Goal: Task Accomplishment & Management: Manage account settings

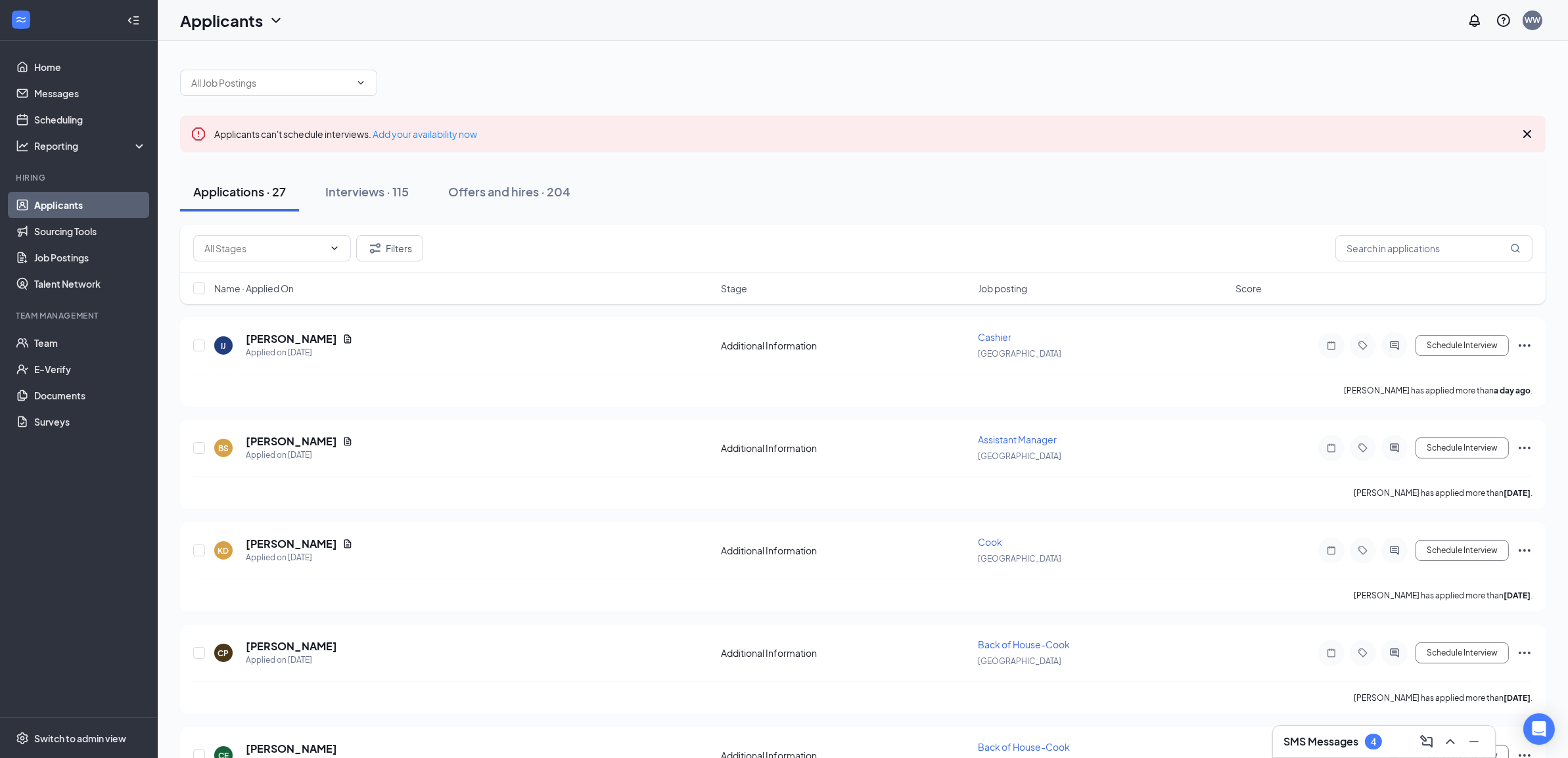
click at [61, 200] on link "Applicants" at bounding box center [91, 205] width 112 height 26
click at [365, 194] on div "Interviews · 115" at bounding box center [367, 192] width 83 height 17
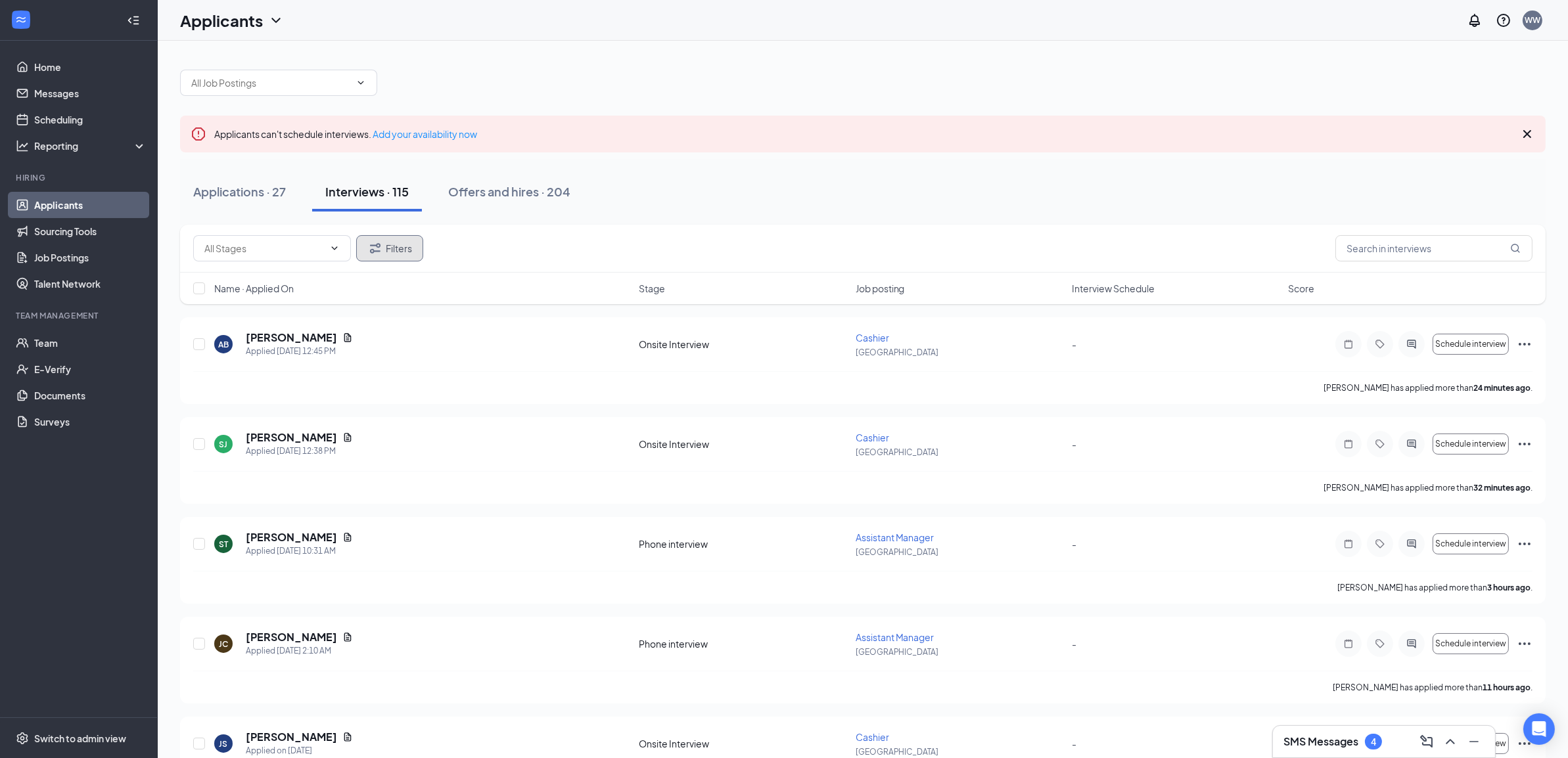
click at [391, 246] on button "Filters" at bounding box center [390, 248] width 67 height 26
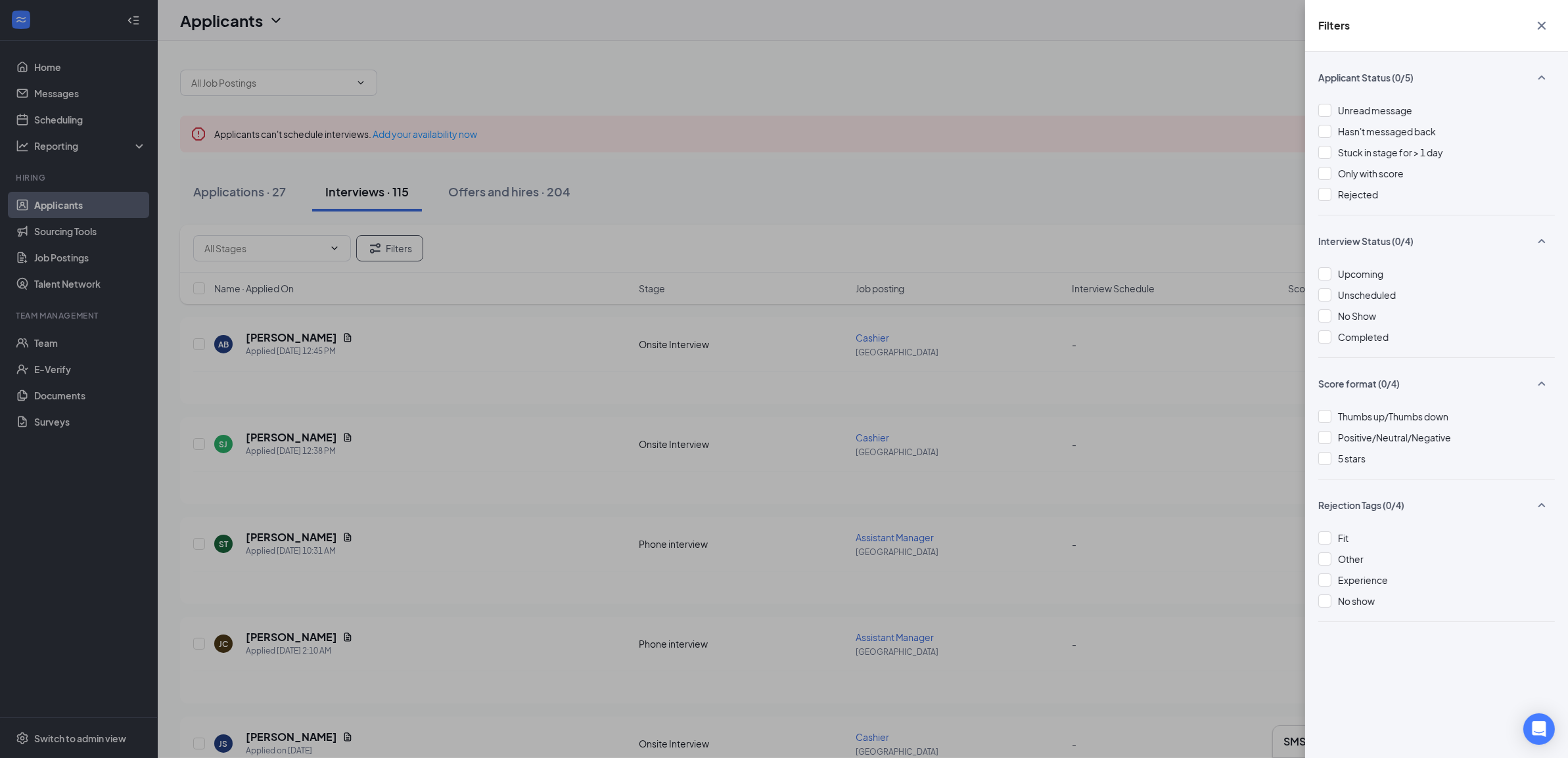
click at [392, 248] on div "Filters Applicant Status (0/5) Unread message Hasn't messaged back Stuck in sta…" at bounding box center [784, 379] width 1568 height 758
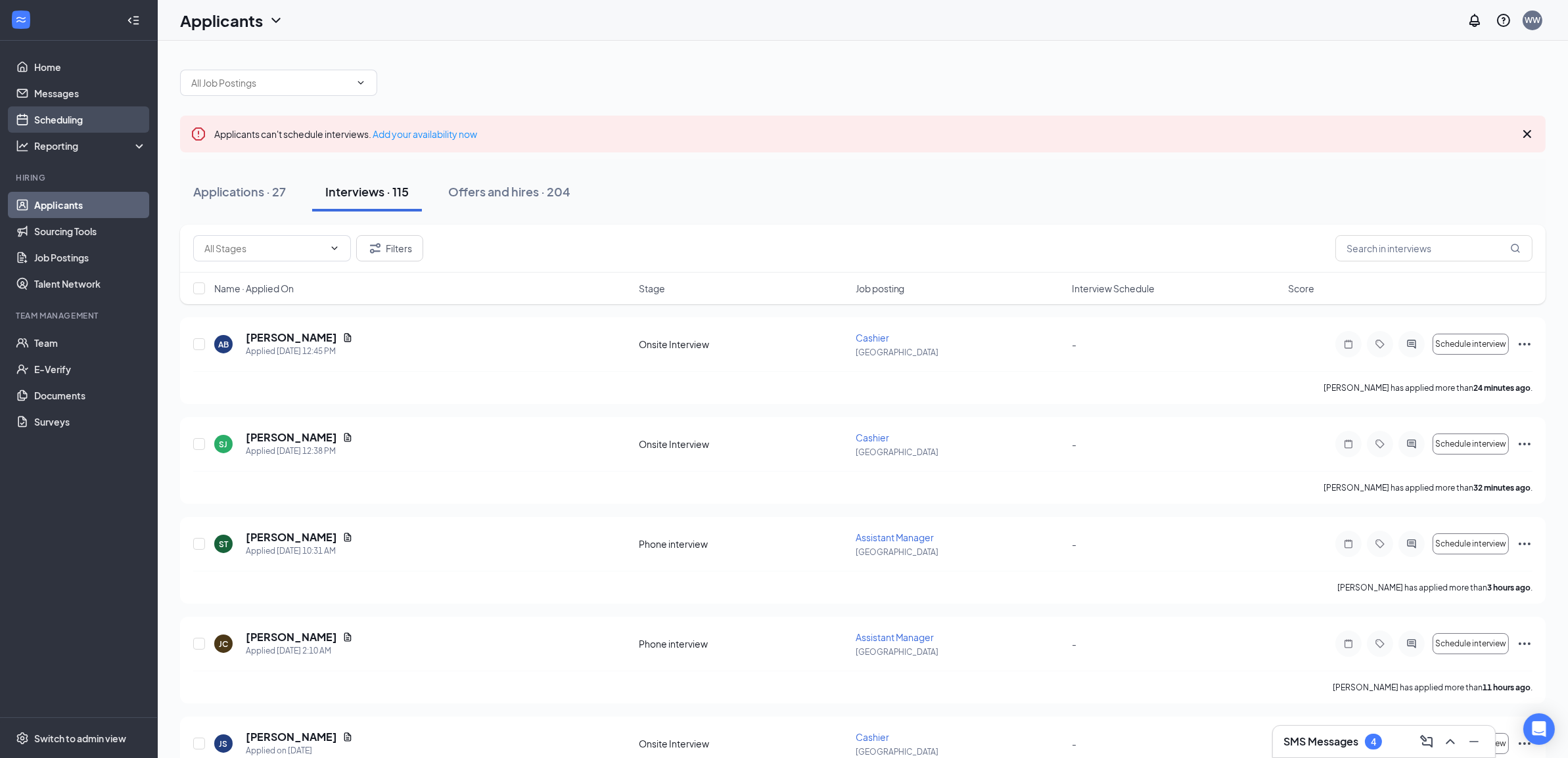
click at [52, 113] on link "Scheduling" at bounding box center [91, 120] width 112 height 26
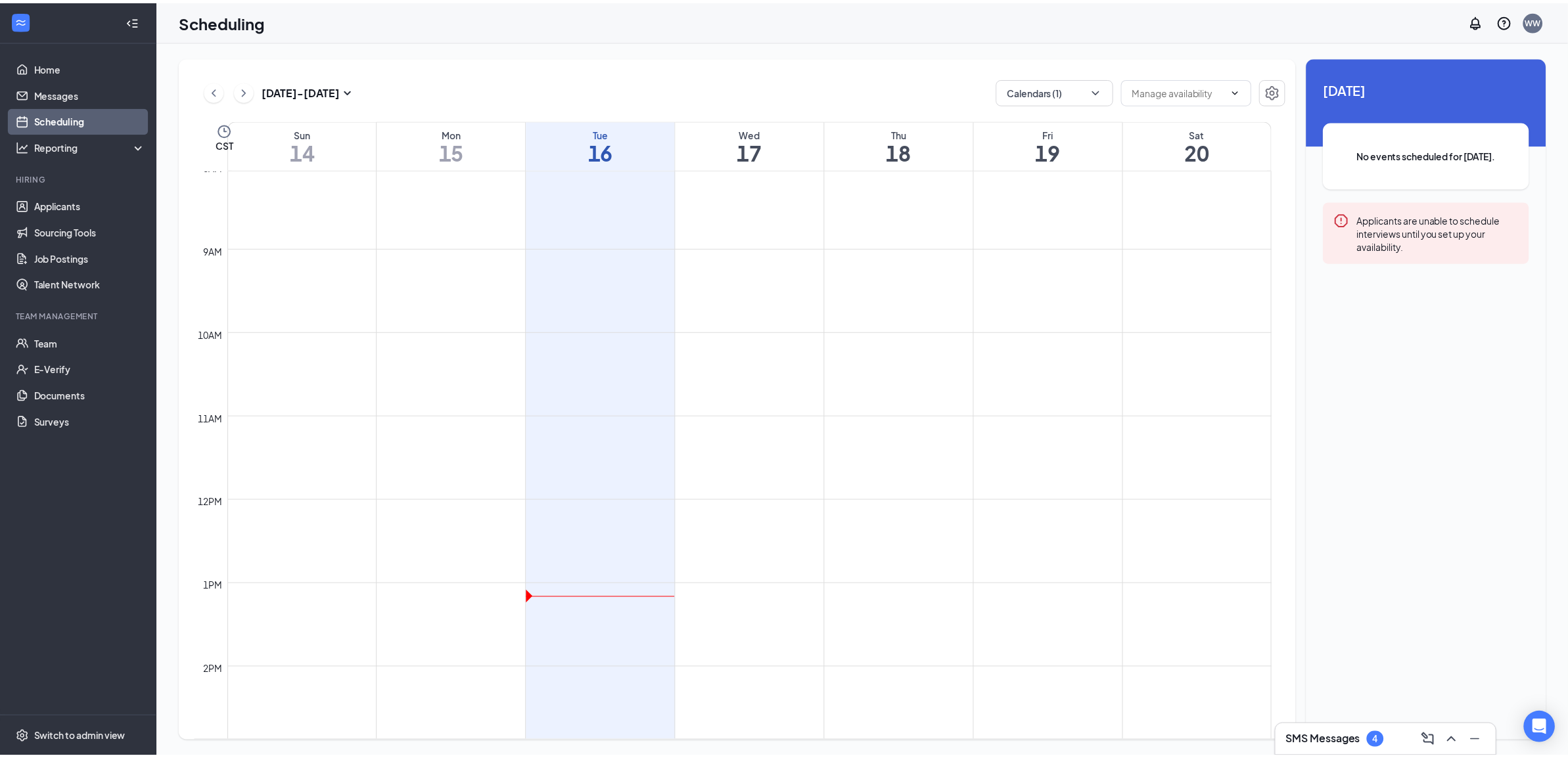
scroll to position [295, 0]
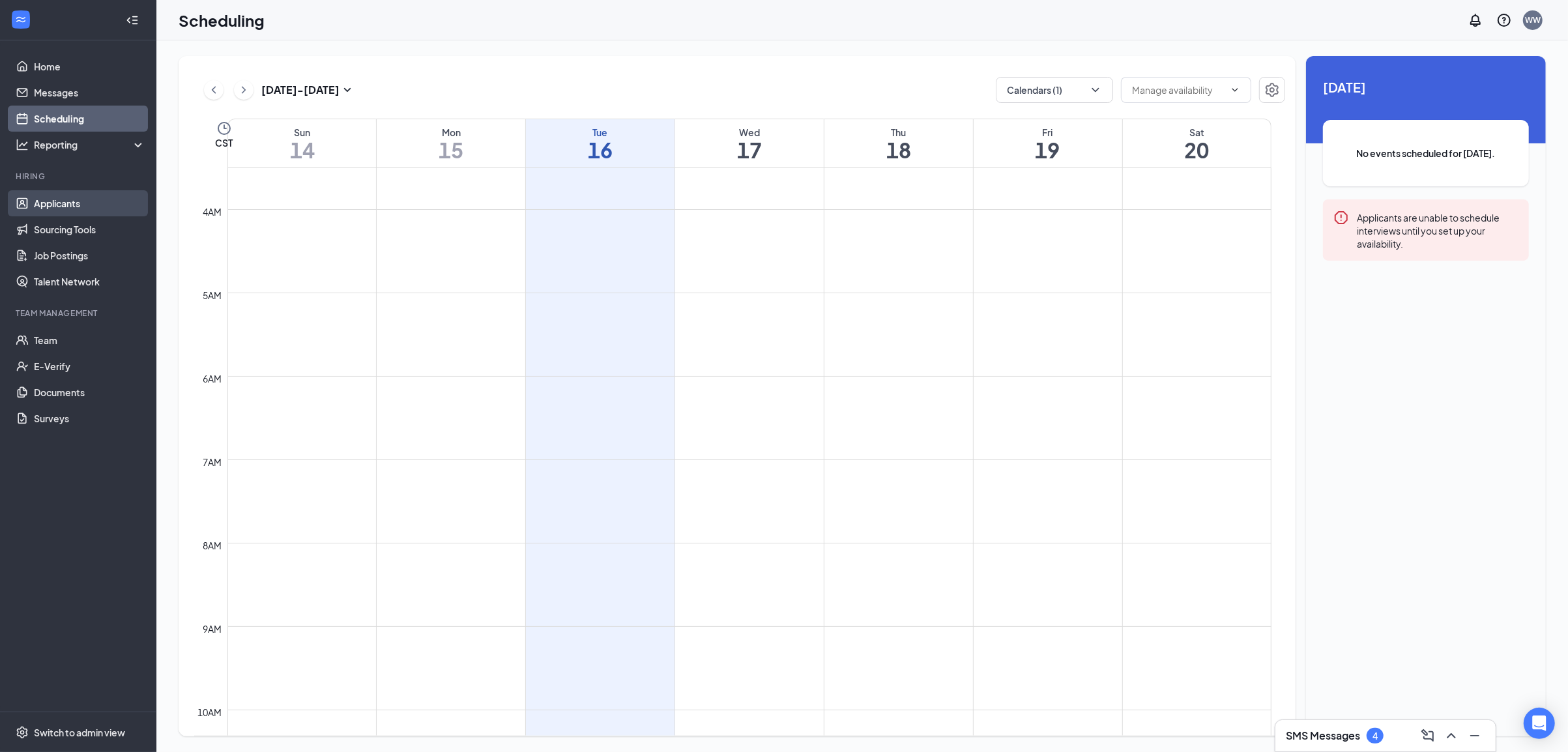
click at [76, 203] on link "Applicants" at bounding box center [90, 203] width 111 height 26
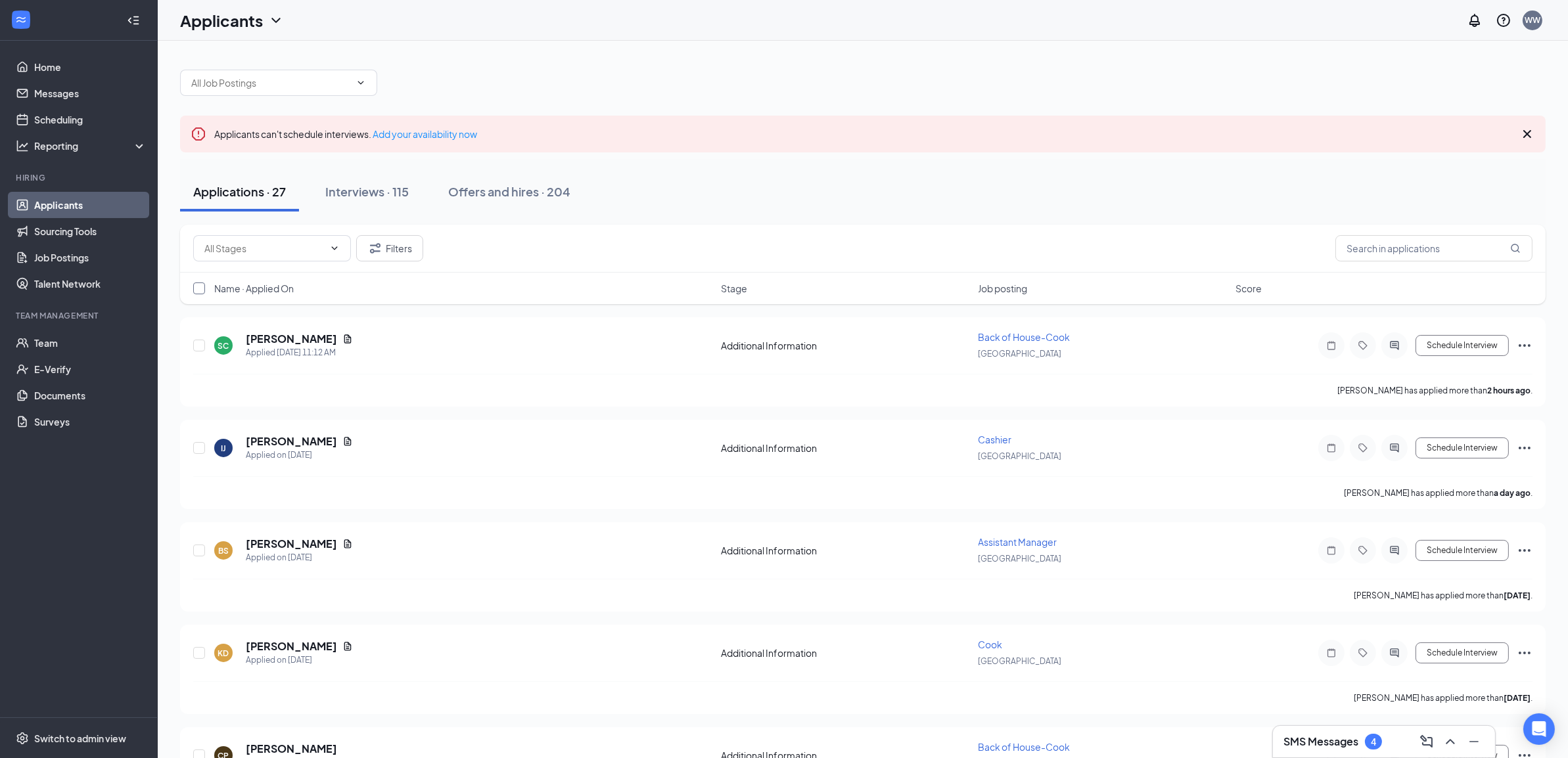
click at [195, 288] on input "checkbox" at bounding box center [198, 288] width 12 height 12
checkbox input "true"
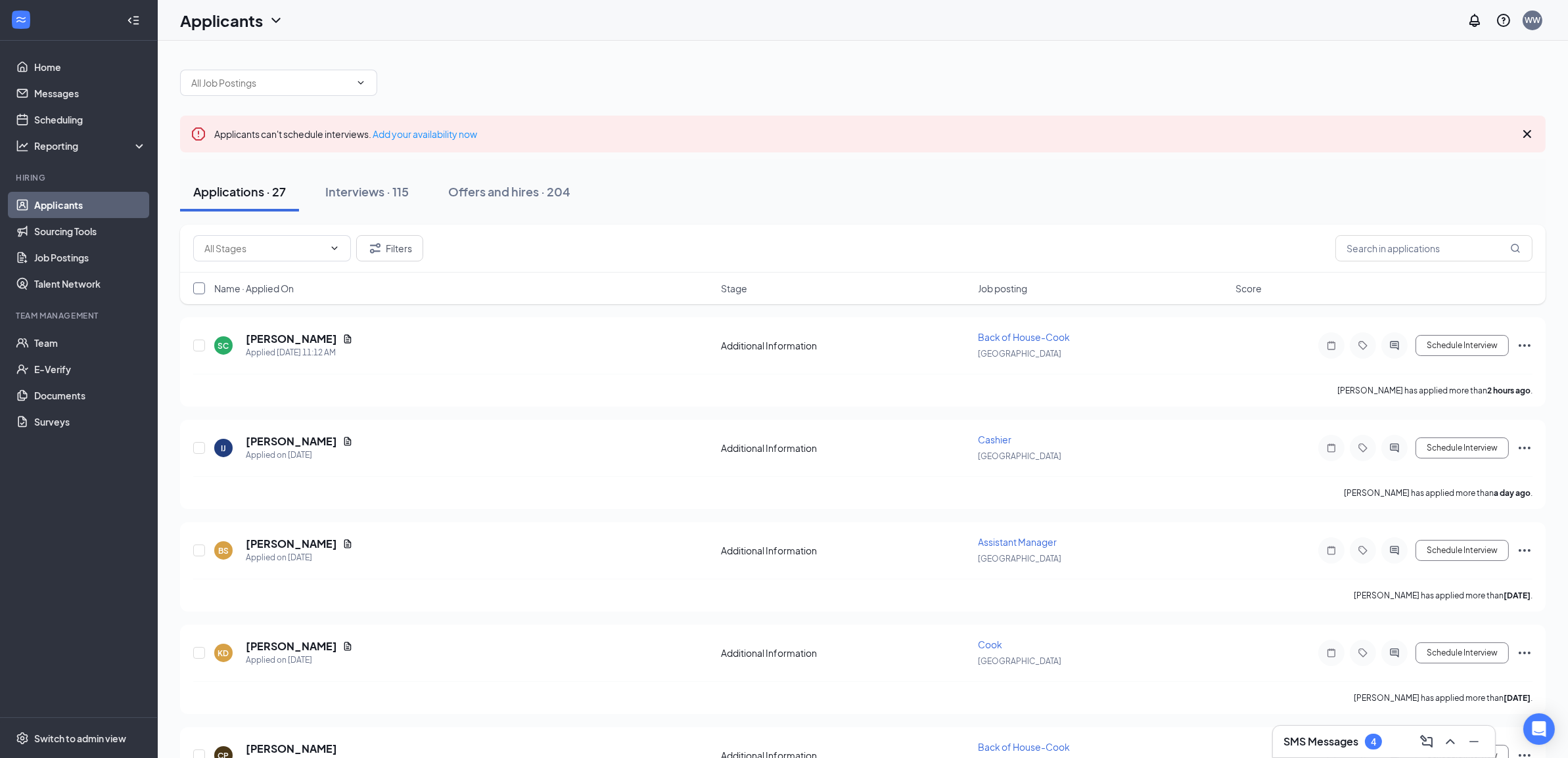
checkbox input "true"
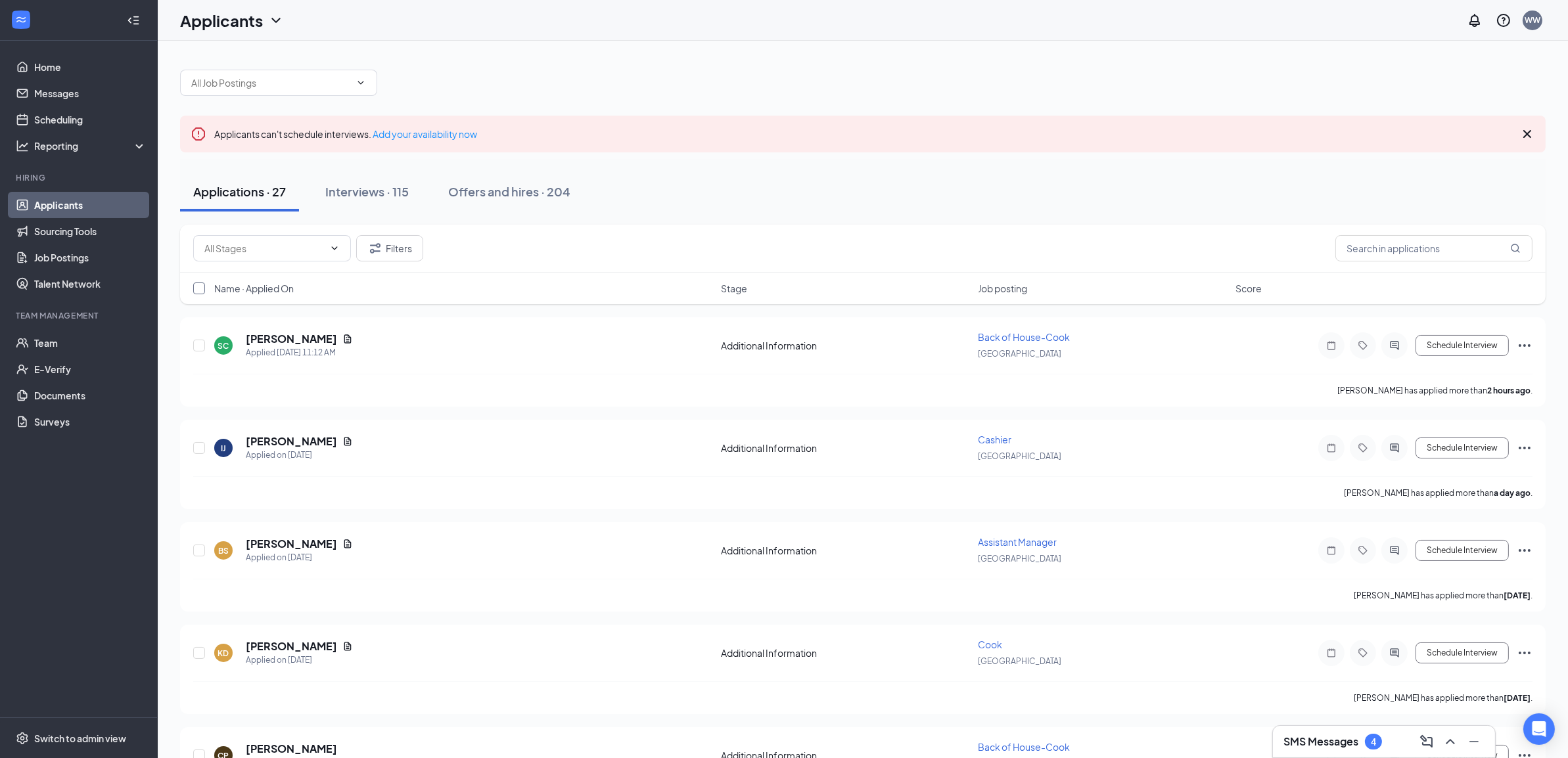
checkbox input "true"
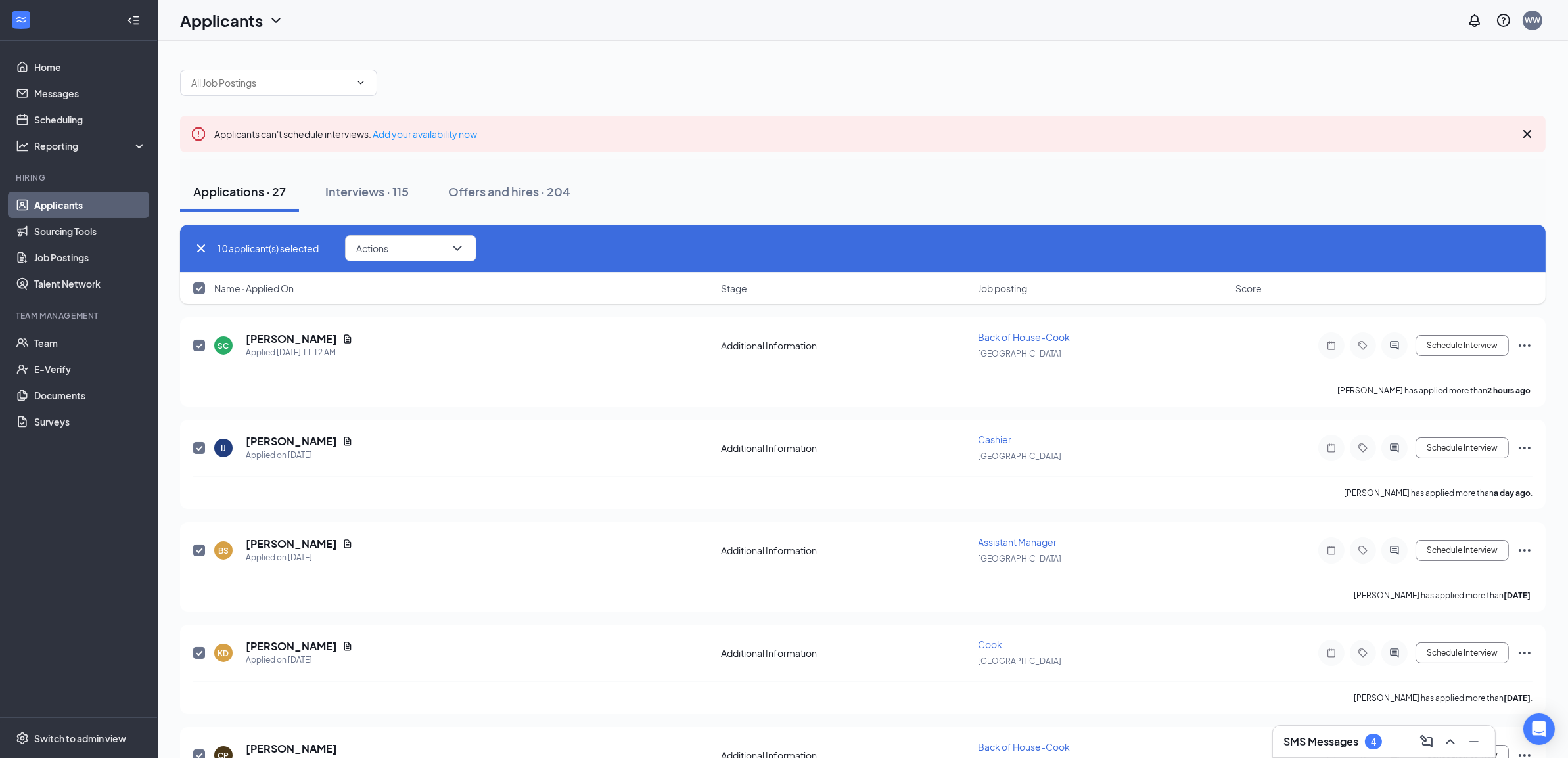
click at [199, 292] on input "checkbox" at bounding box center [198, 288] width 12 height 12
checkbox input "false"
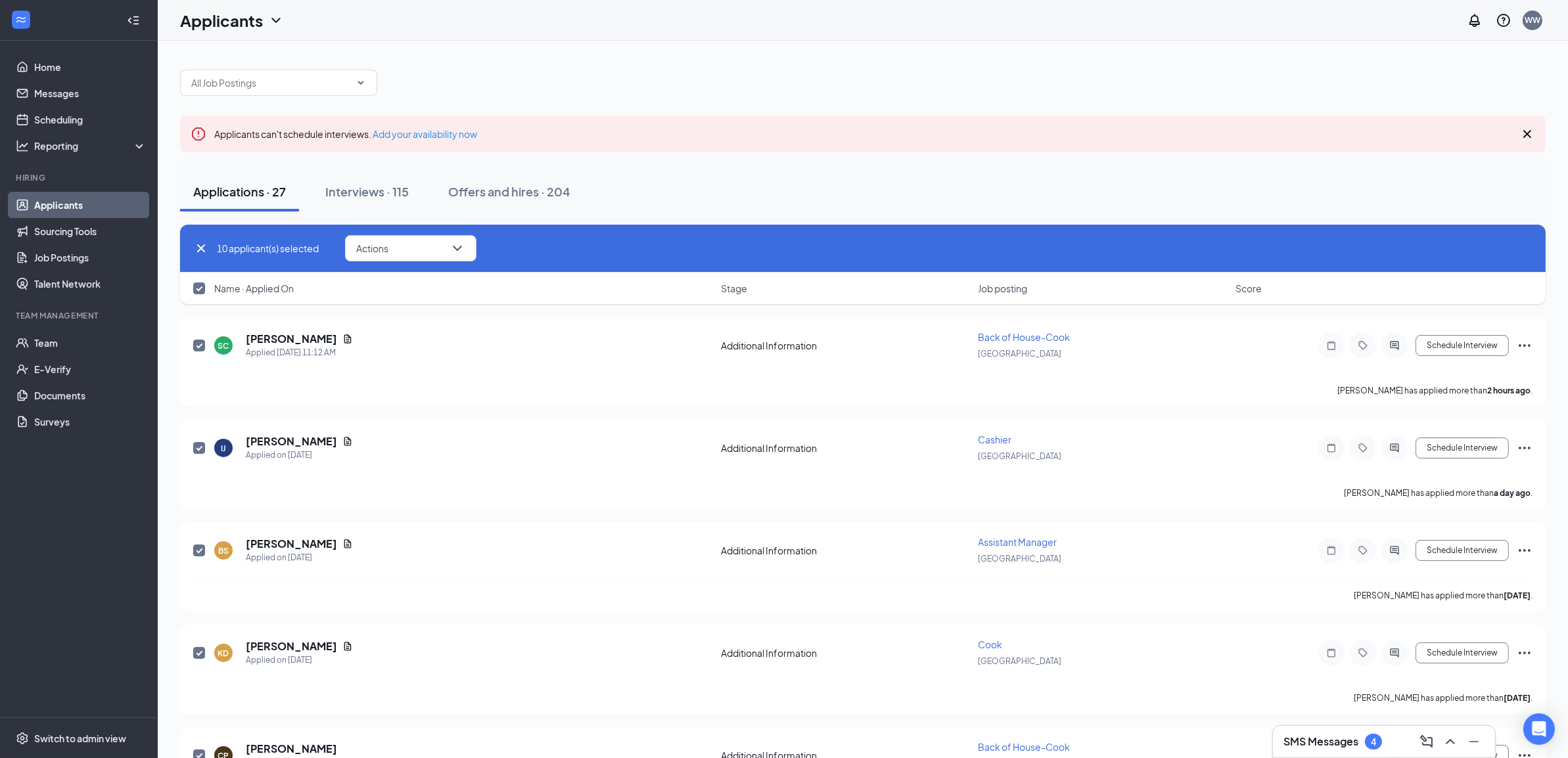
checkbox input "false"
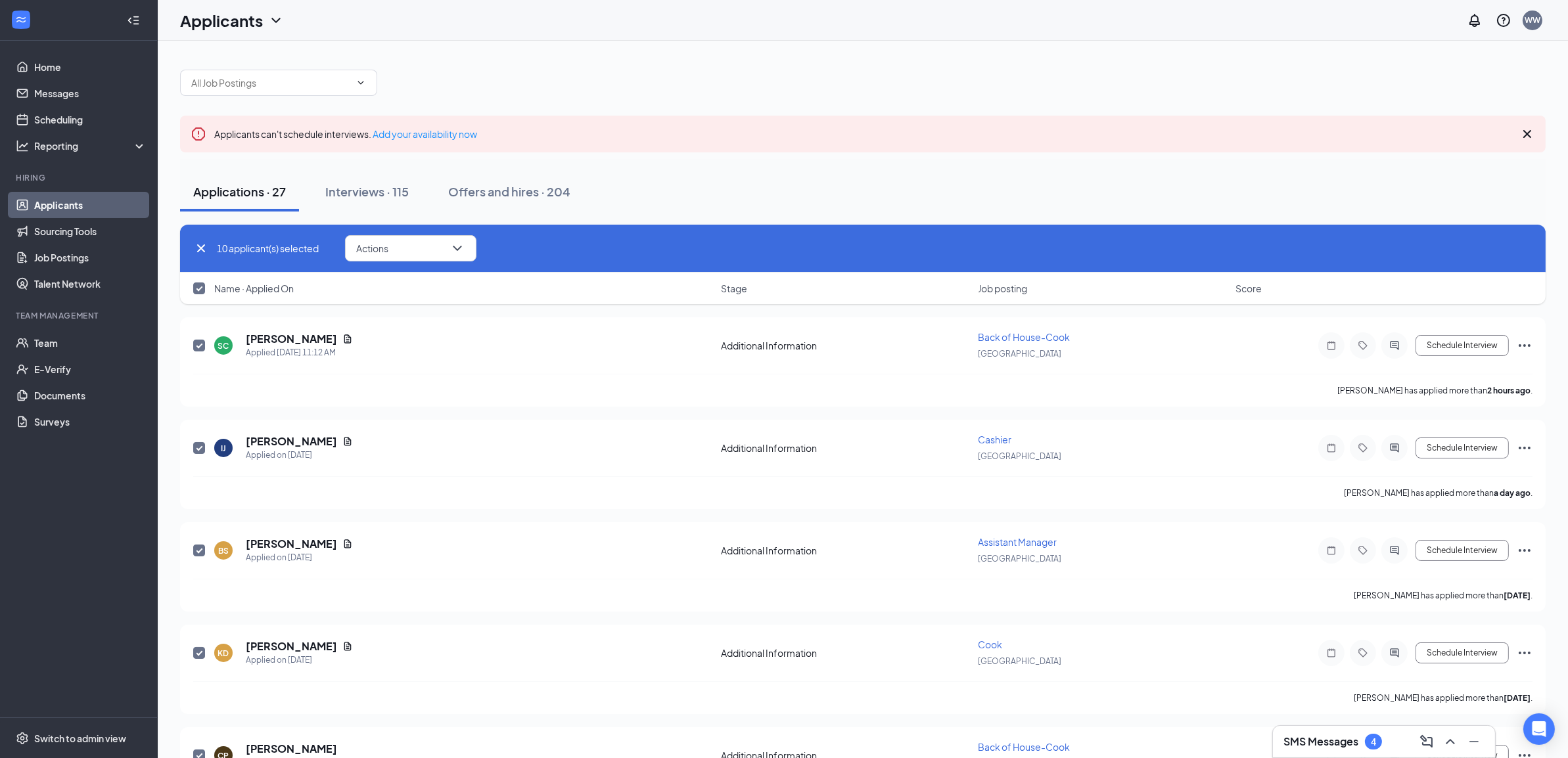
checkbox input "false"
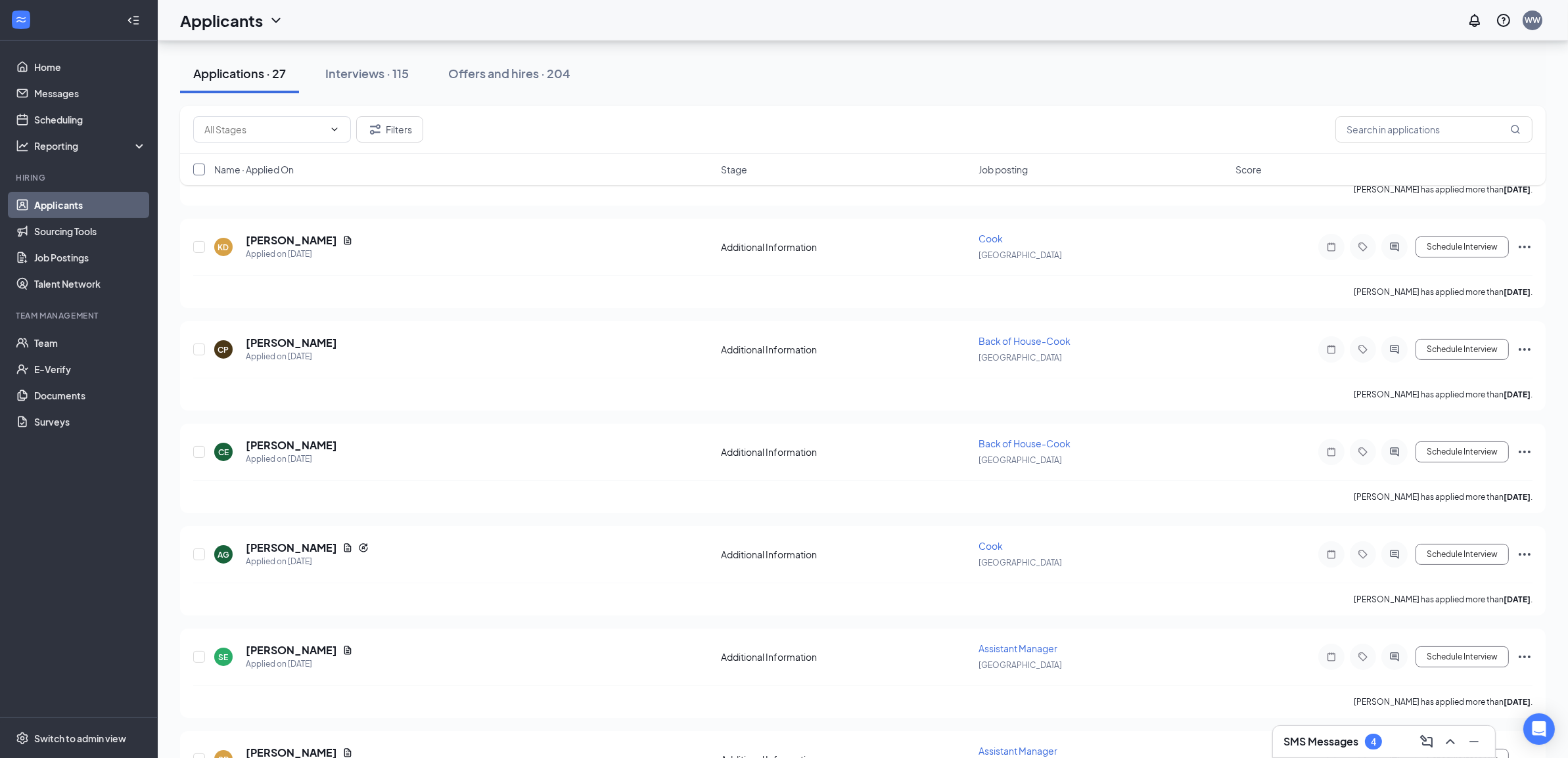
scroll to position [526, 0]
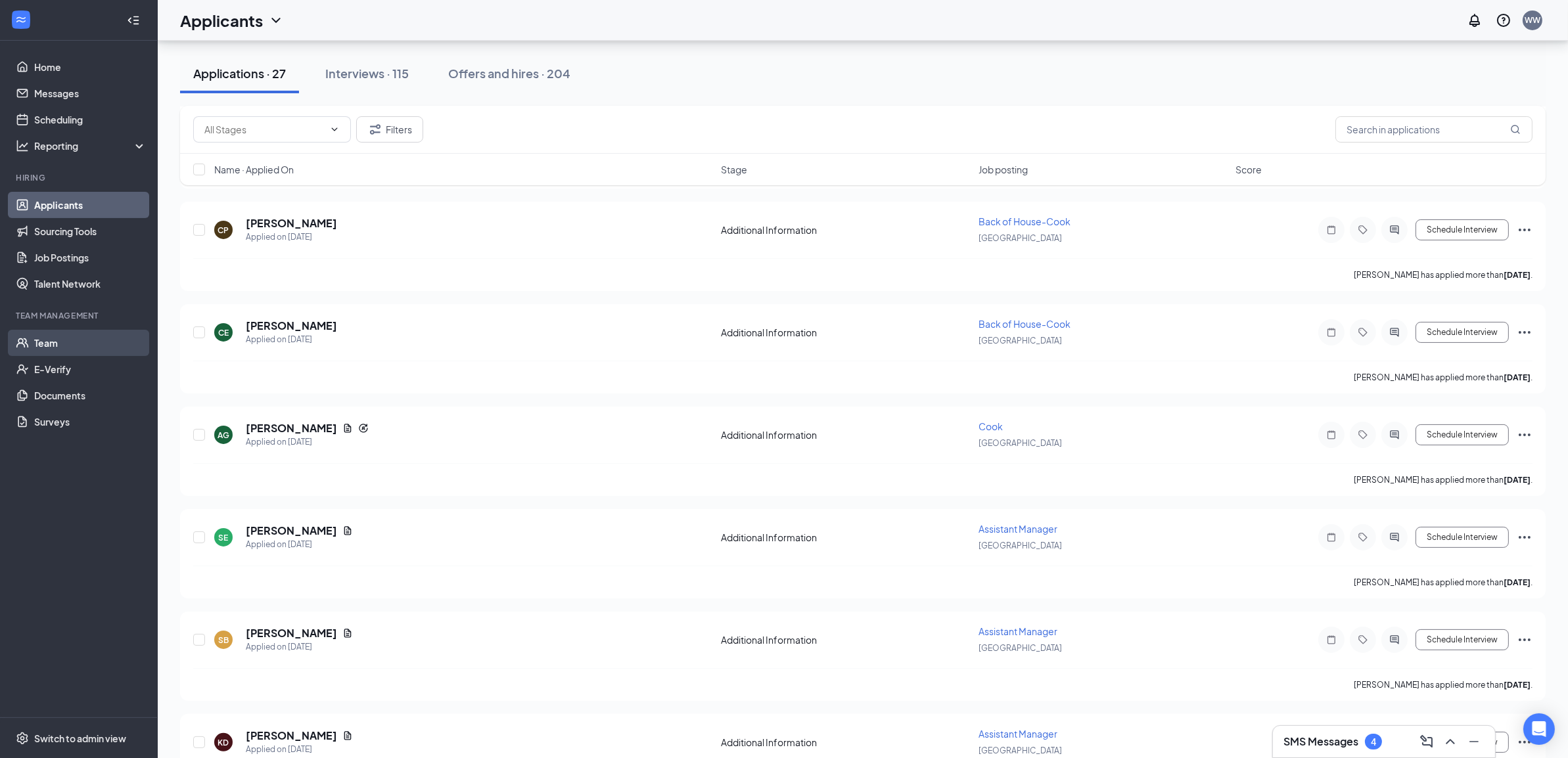
click at [93, 331] on link "Team" at bounding box center [91, 343] width 112 height 26
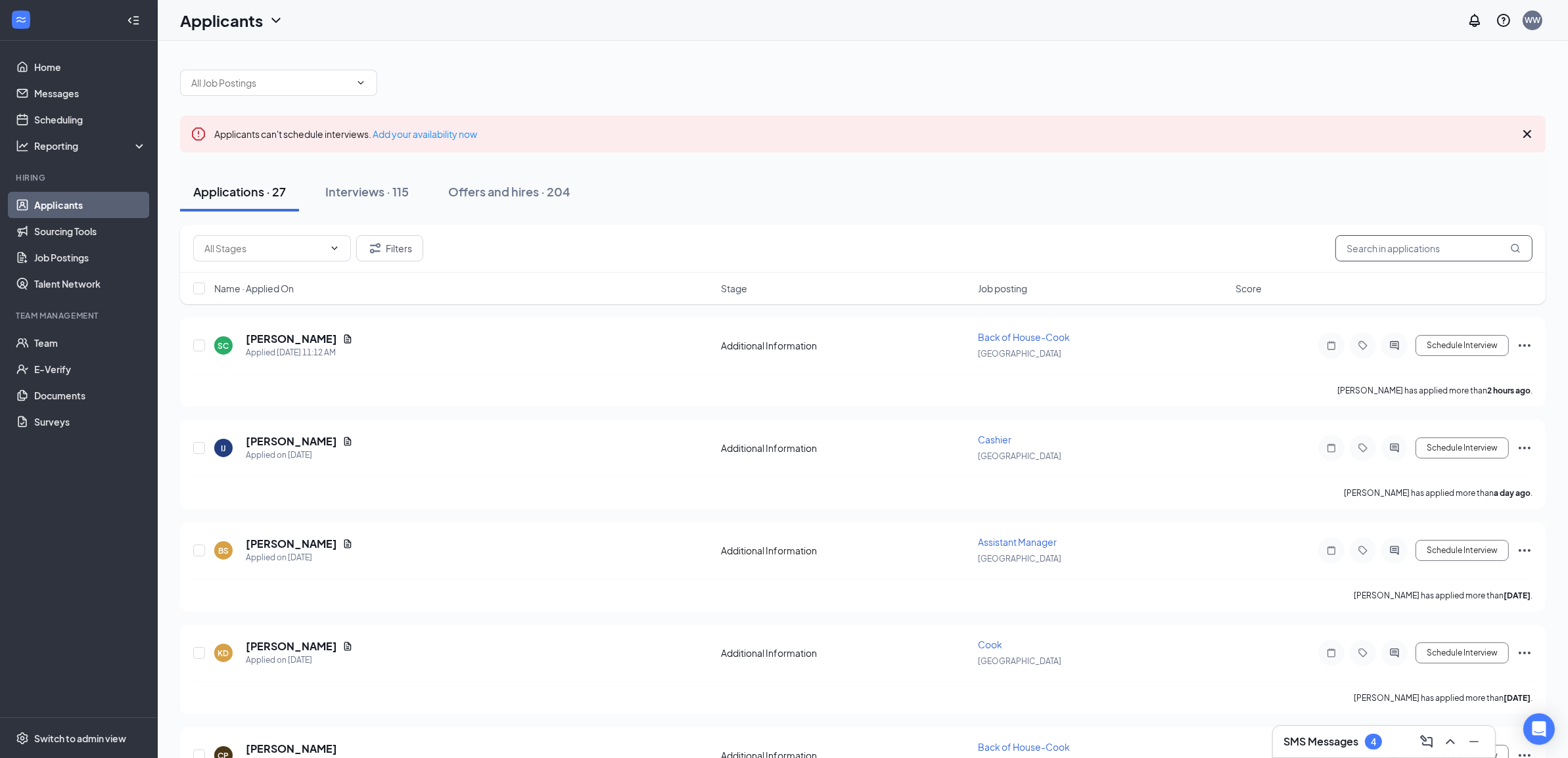
click at [1387, 248] on input "text" at bounding box center [1434, 248] width 198 height 26
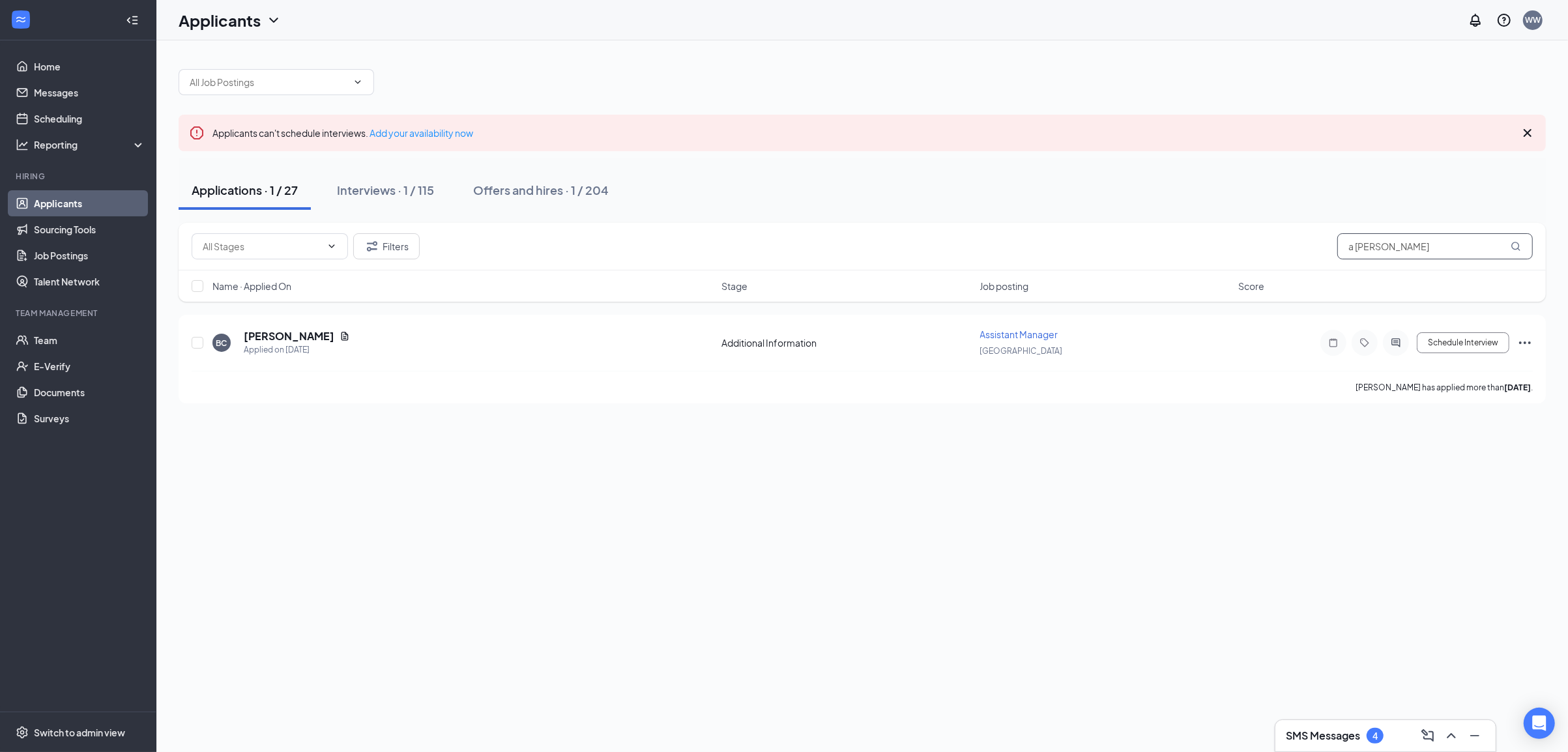
type input "a cox"
click at [421, 188] on div "Interviews · 1 / 115" at bounding box center [385, 190] width 97 height 17
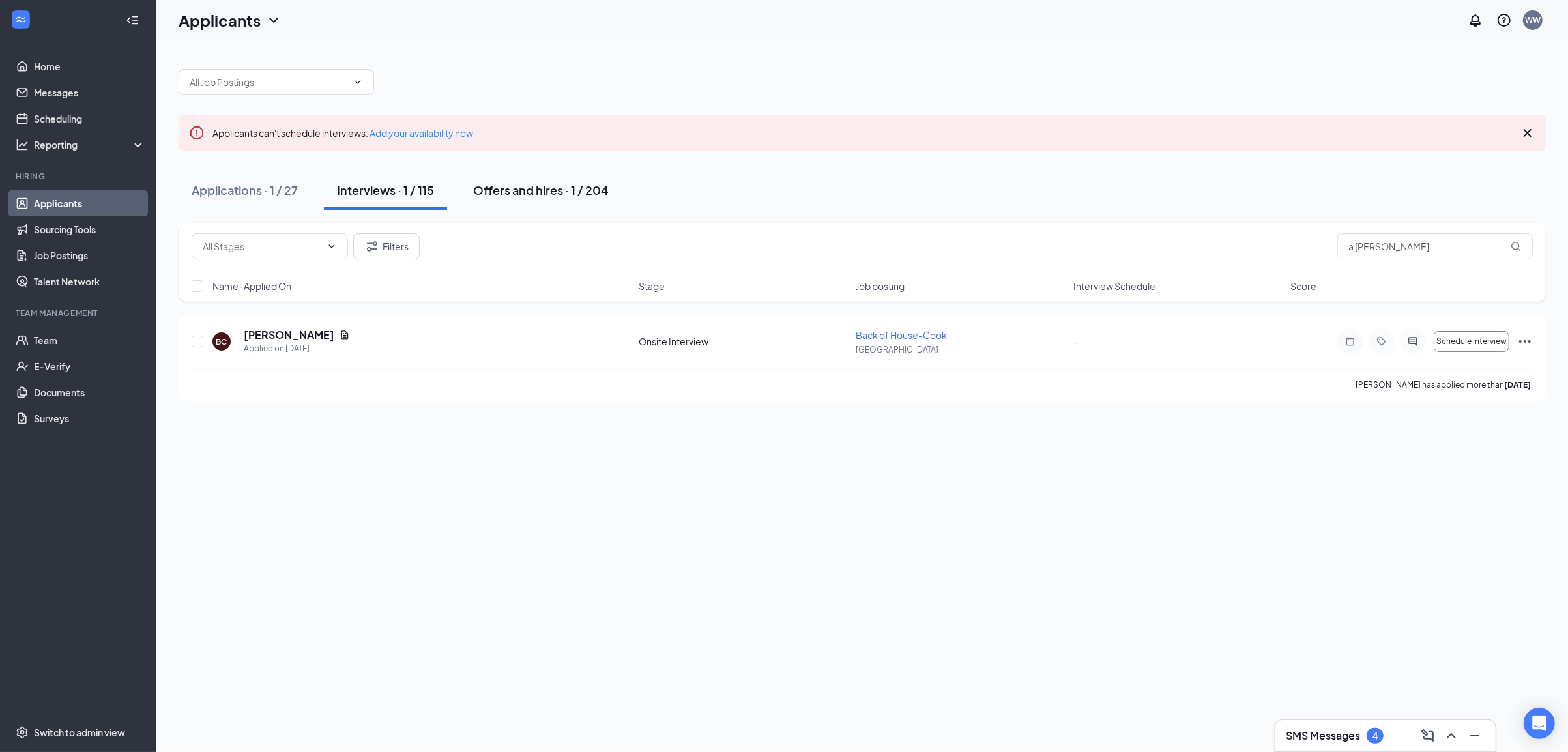
click at [561, 198] on div "Offers and hires · 1 / 204" at bounding box center [541, 190] width 135 height 17
click at [1356, 253] on input "a cox" at bounding box center [1434, 246] width 196 height 26
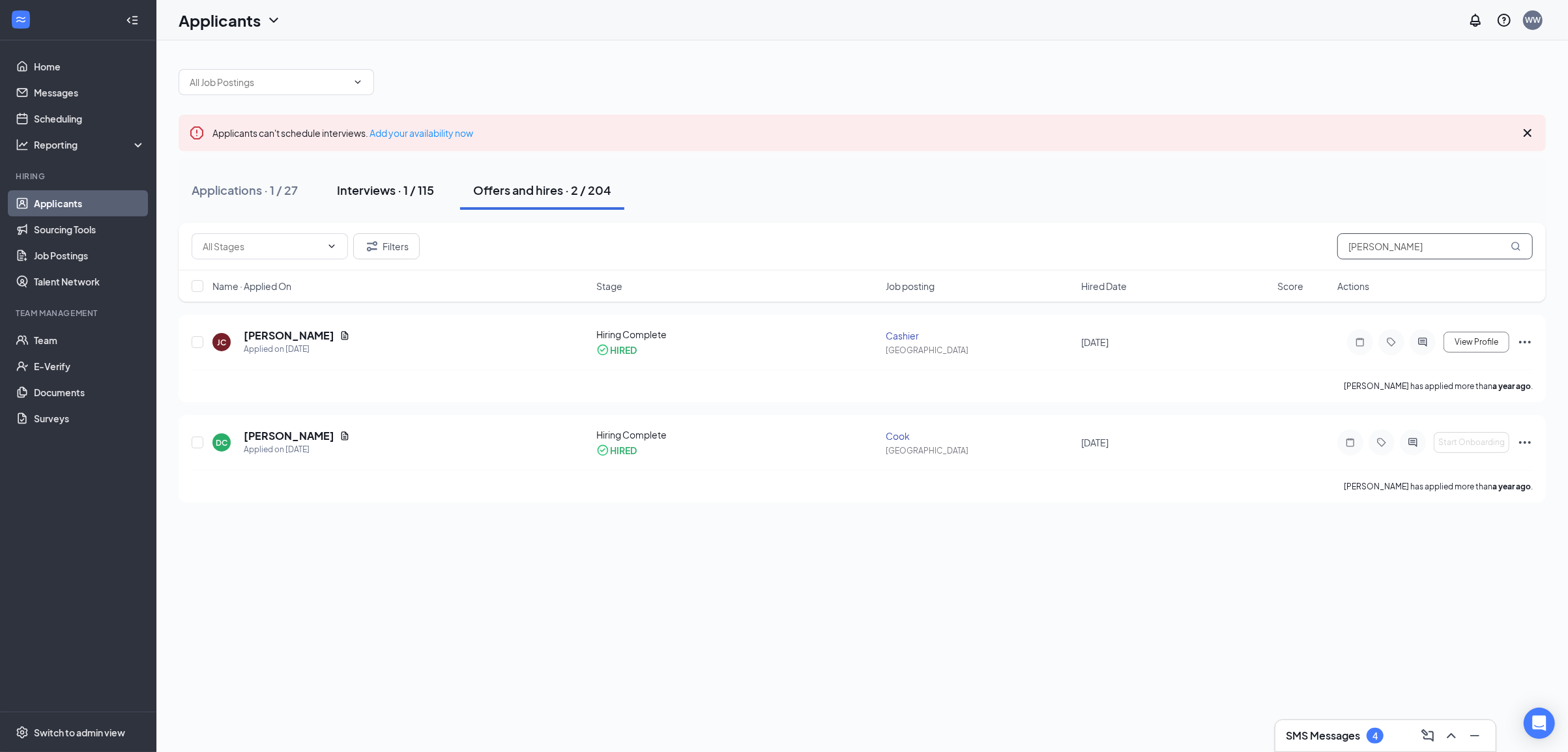
type input "cox"
click at [402, 204] on button "Interviews · 1 / 115" at bounding box center [385, 190] width 123 height 39
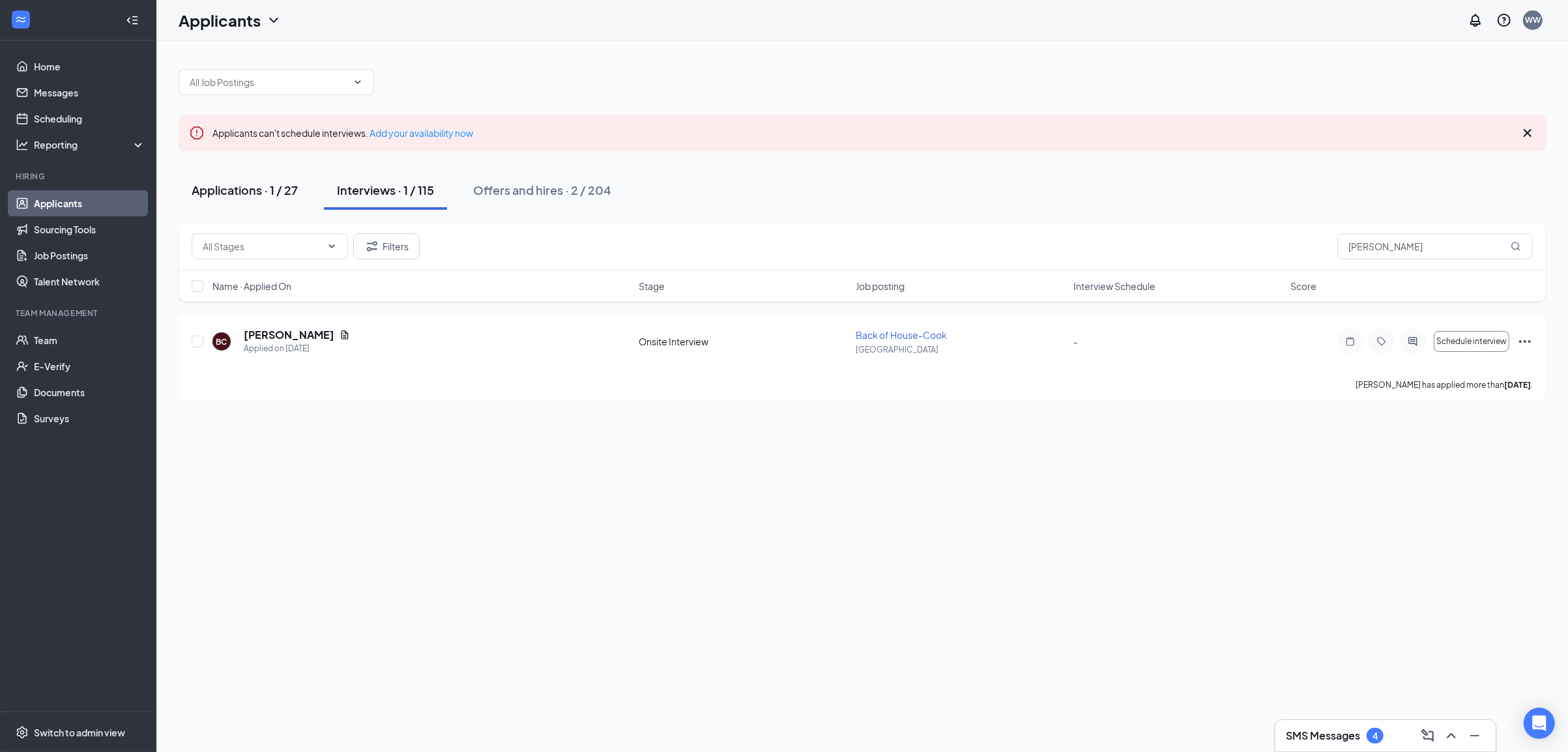
click at [275, 189] on div "Applications · 1 / 27" at bounding box center [244, 190] width 106 height 17
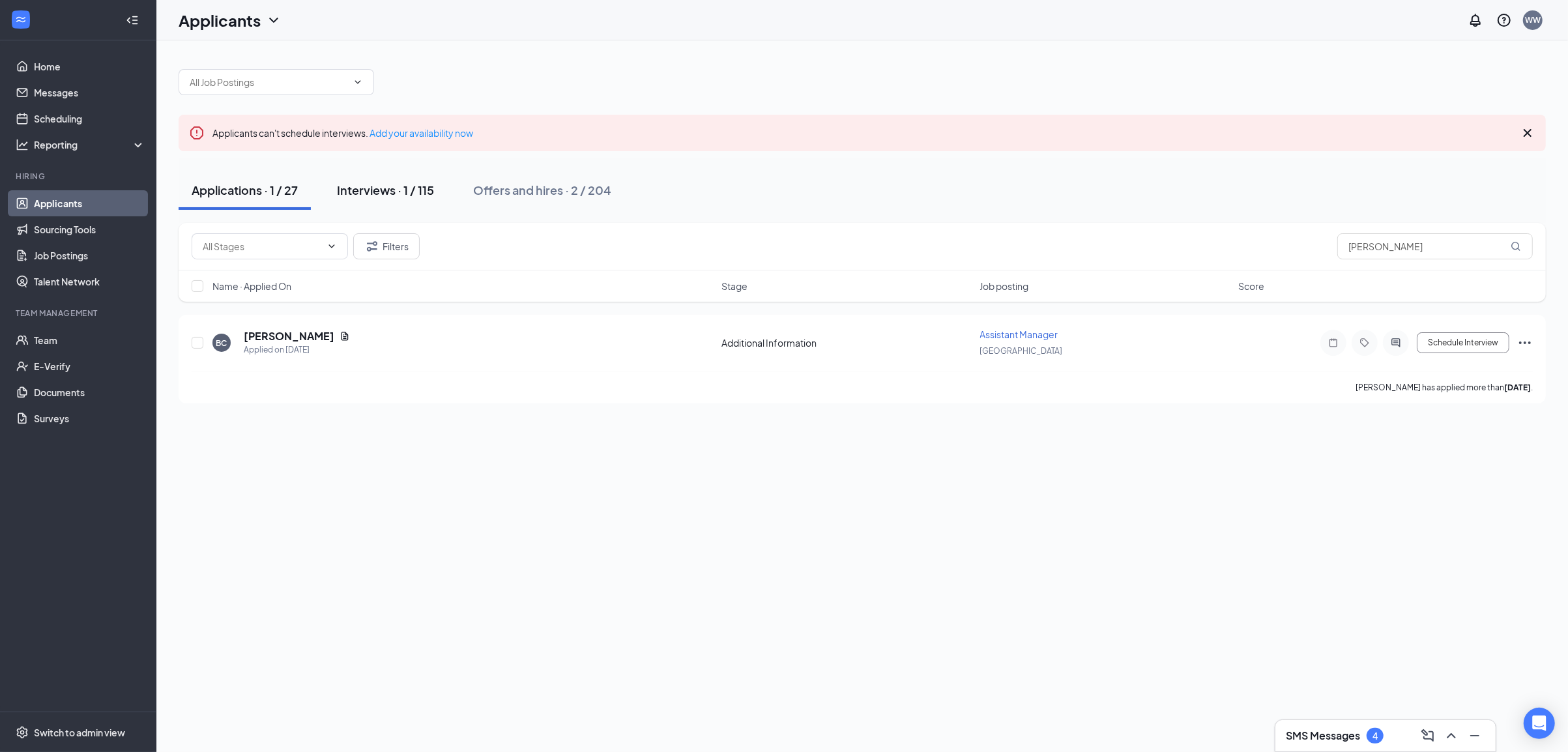
click at [349, 186] on div "Interviews · 1 / 115" at bounding box center [385, 190] width 97 height 17
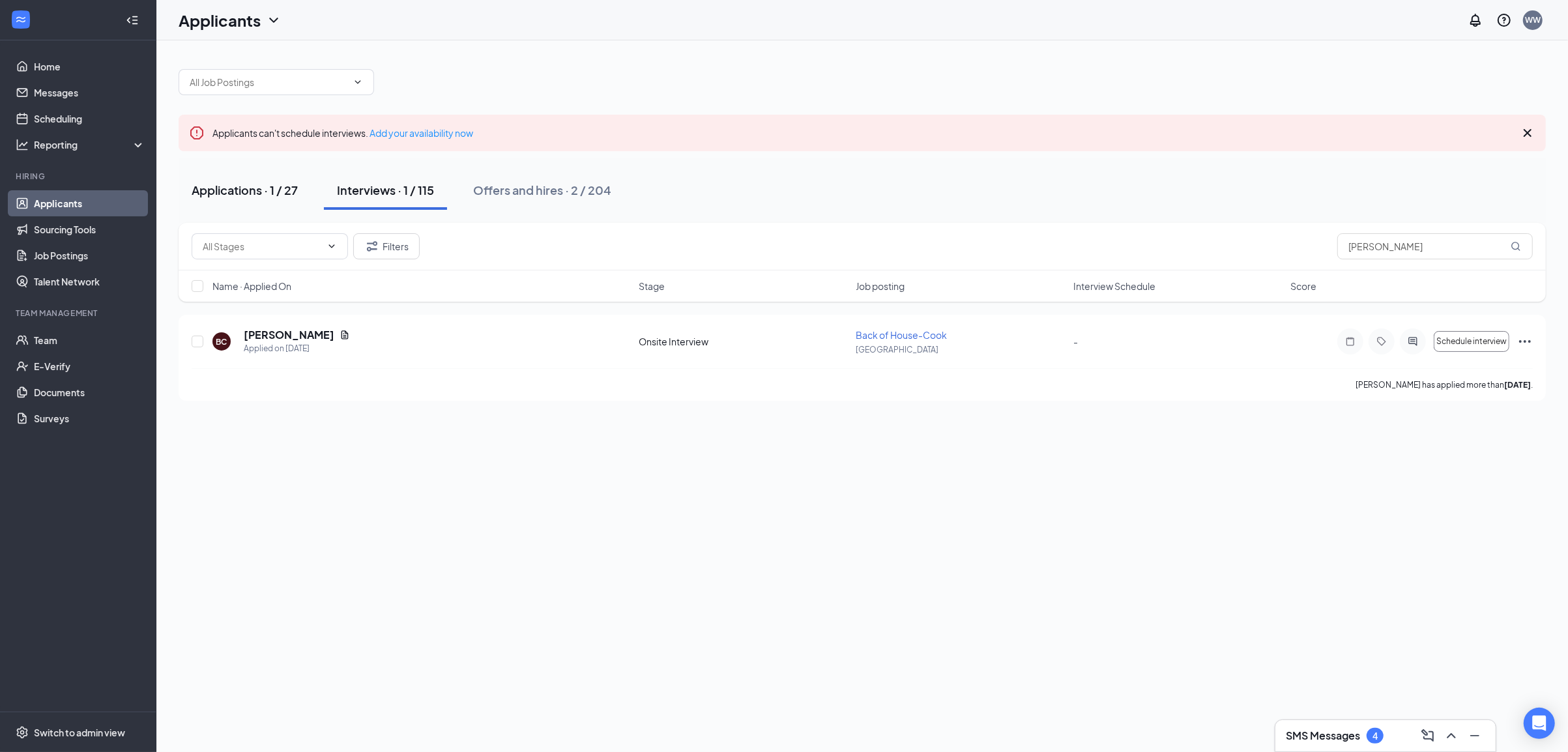
click at [266, 190] on div "Applications · 1 / 27" at bounding box center [244, 190] width 106 height 17
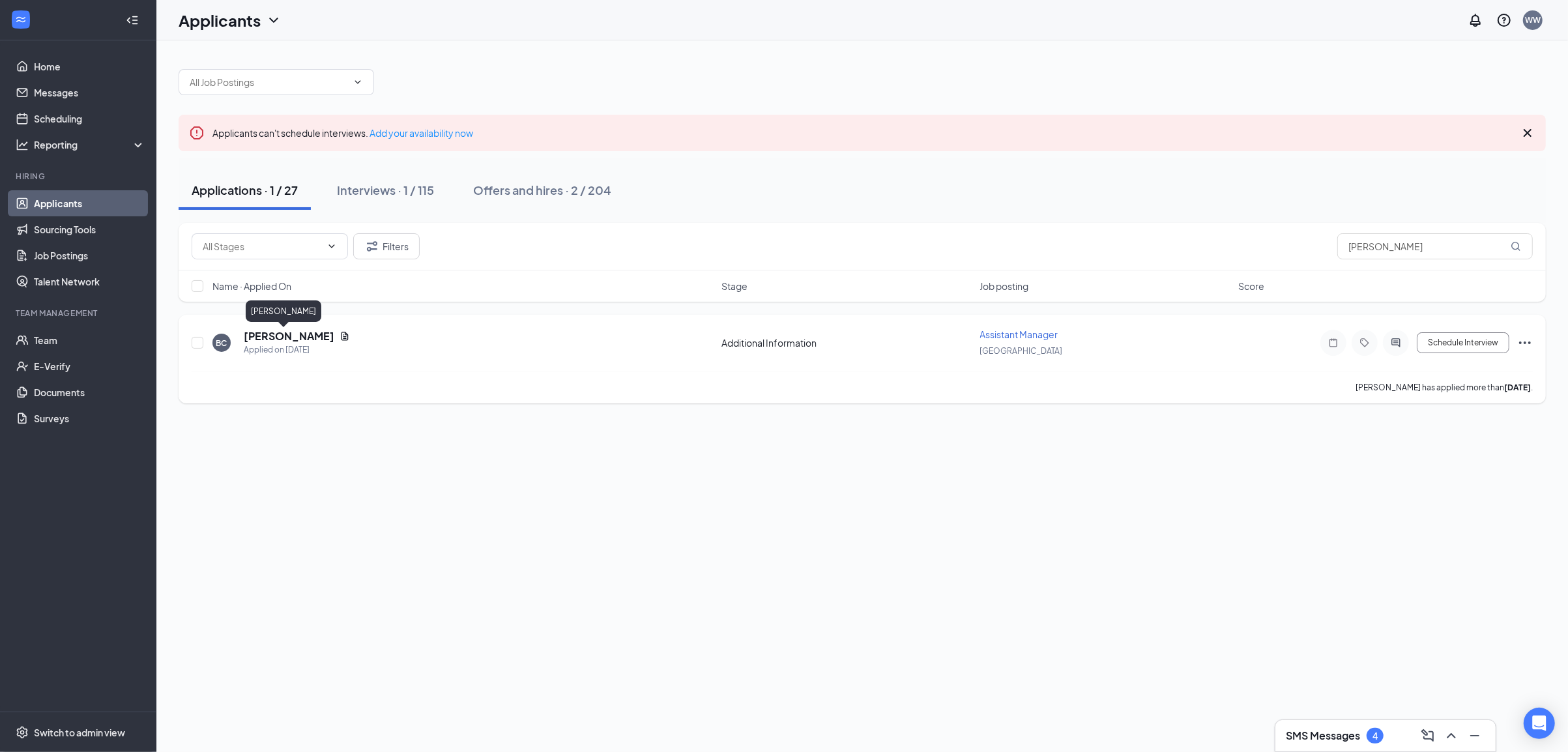
click at [259, 333] on h5 "[PERSON_NAME]" at bounding box center [289, 336] width 91 height 14
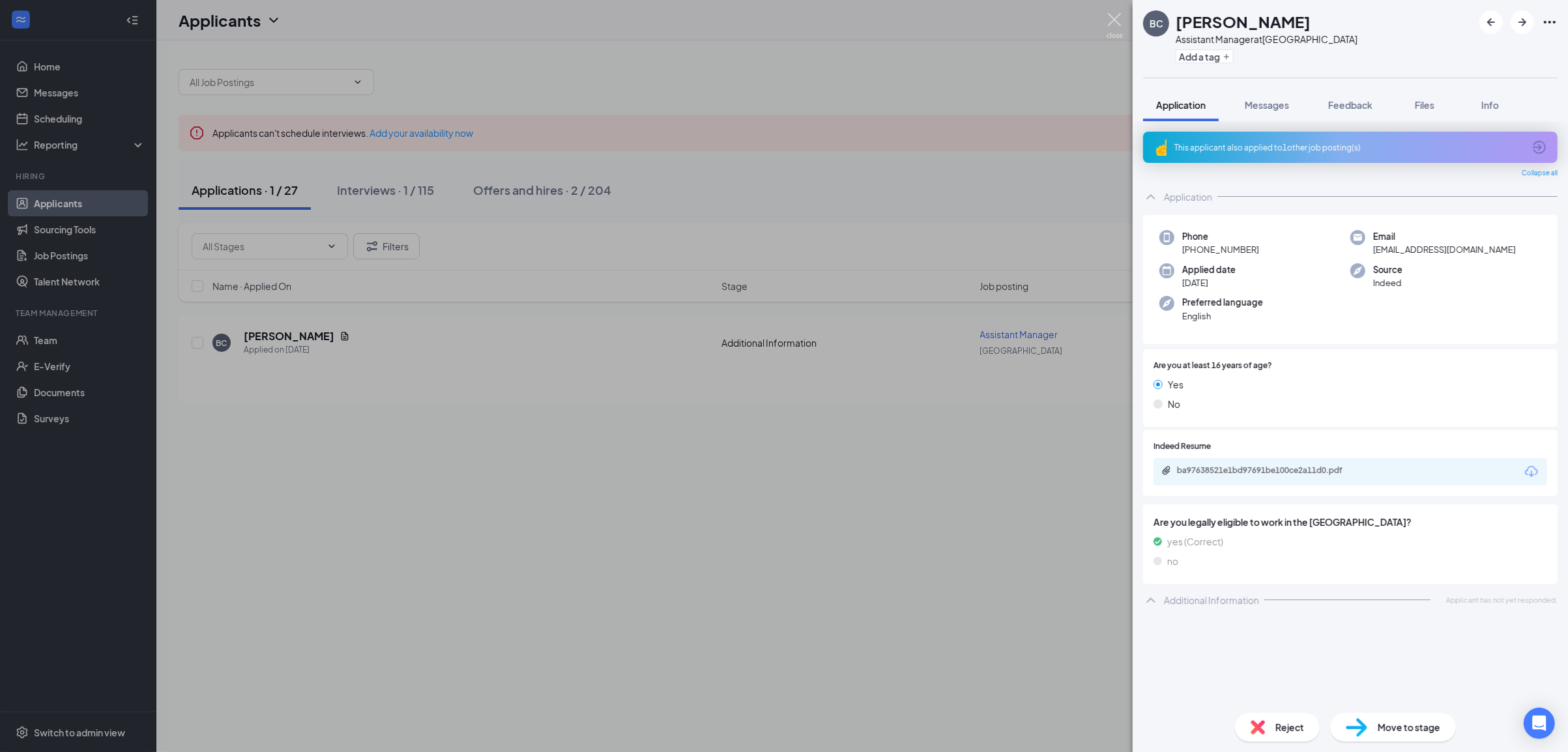
click at [1114, 22] on img at bounding box center [1114, 25] width 17 height 25
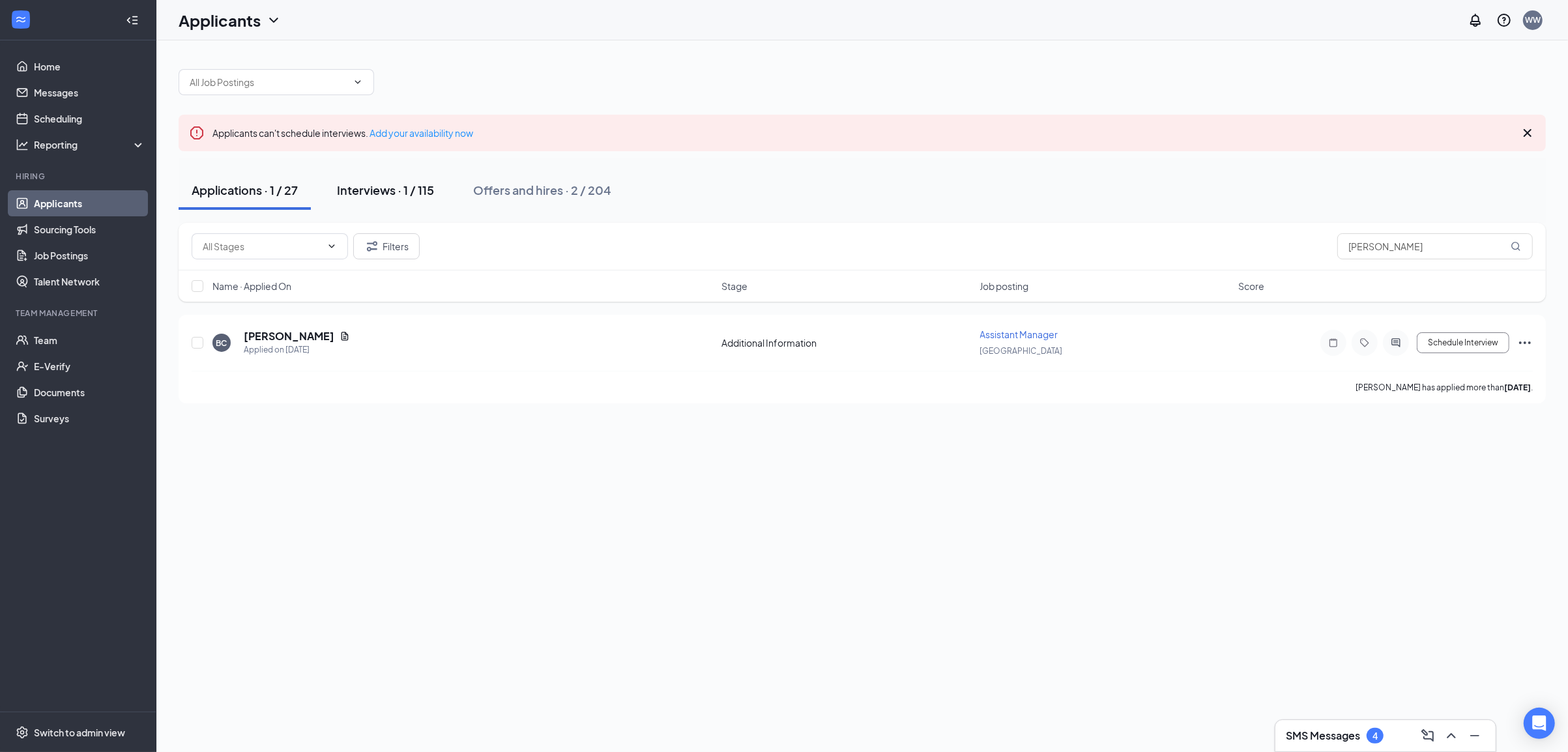
click at [398, 192] on div "Interviews · 1 / 115" at bounding box center [385, 190] width 97 height 17
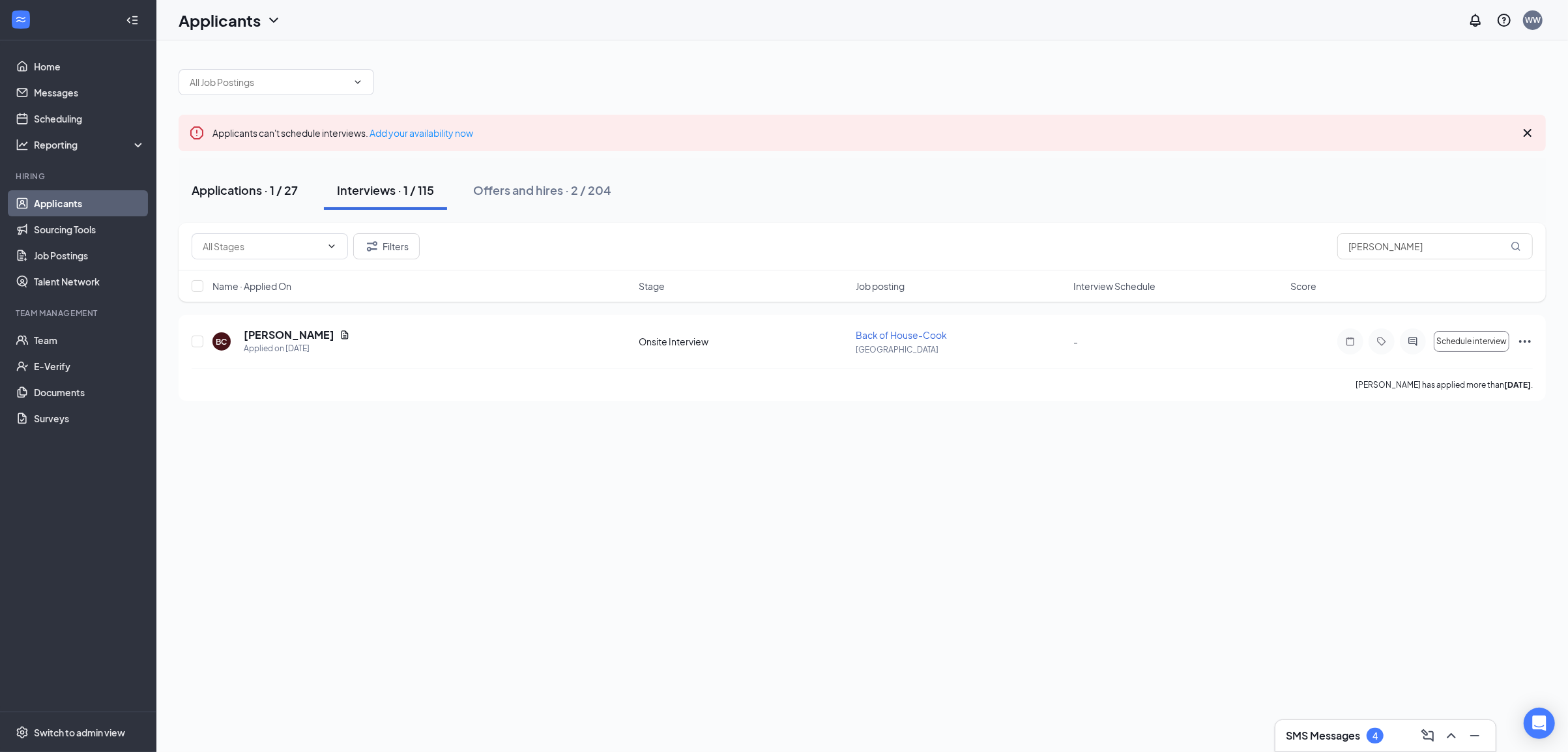
click at [235, 193] on div "Applications · 1 / 27" at bounding box center [244, 190] width 106 height 17
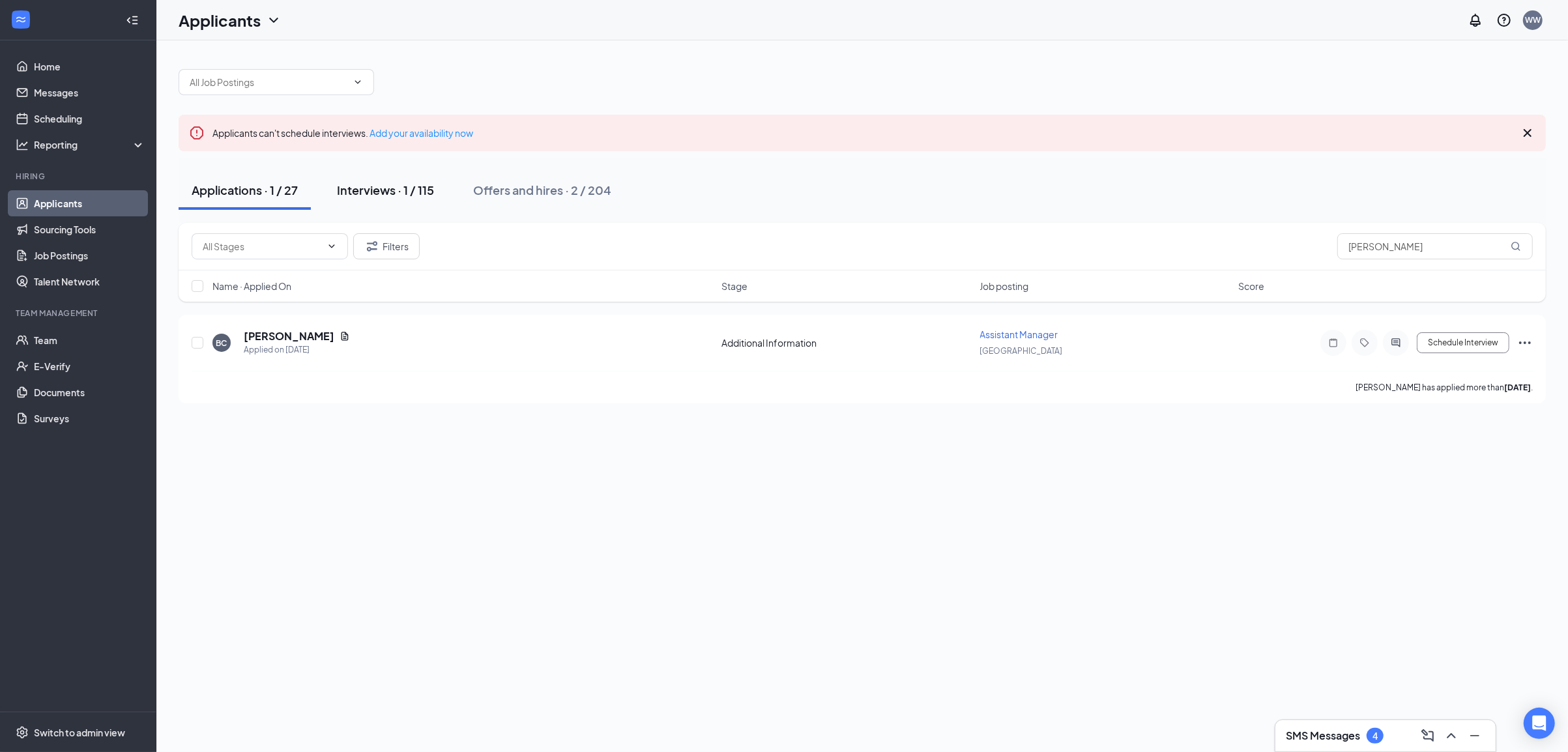
click at [342, 183] on div "Interviews · 1 / 115" at bounding box center [385, 190] width 97 height 17
